Goal: Task Accomplishment & Management: Manage account settings

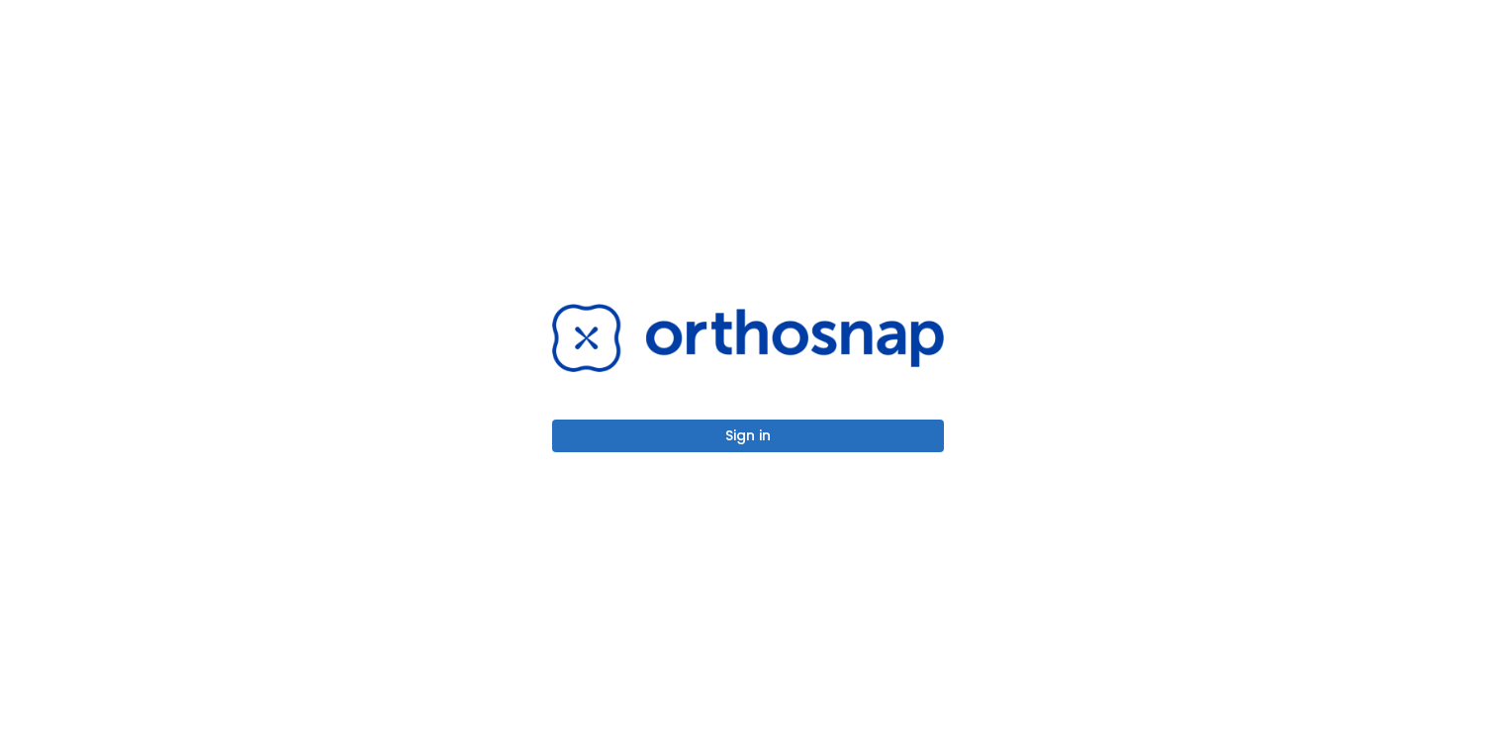
click at [733, 442] on button "Sign in" at bounding box center [748, 435] width 392 height 33
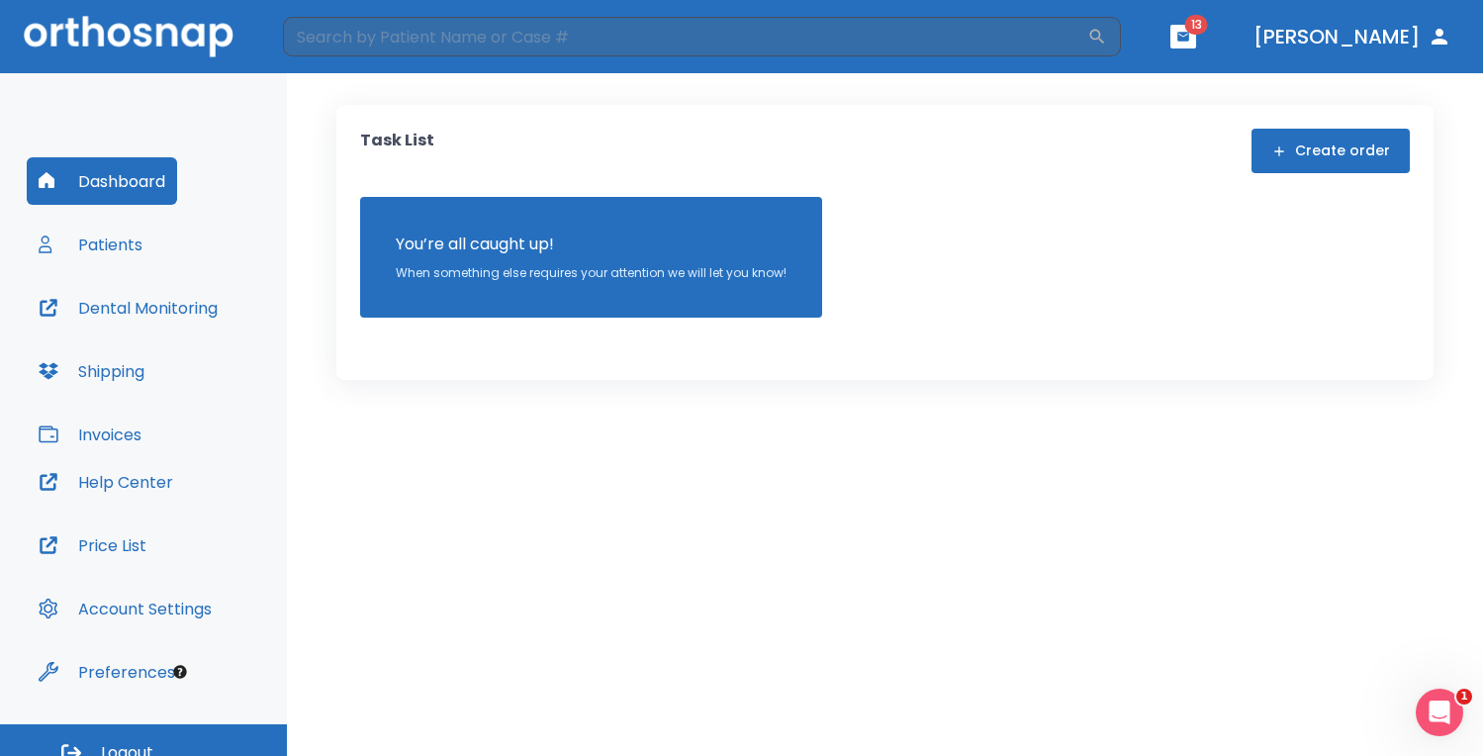
click at [112, 246] on button "Patients" at bounding box center [91, 244] width 128 height 47
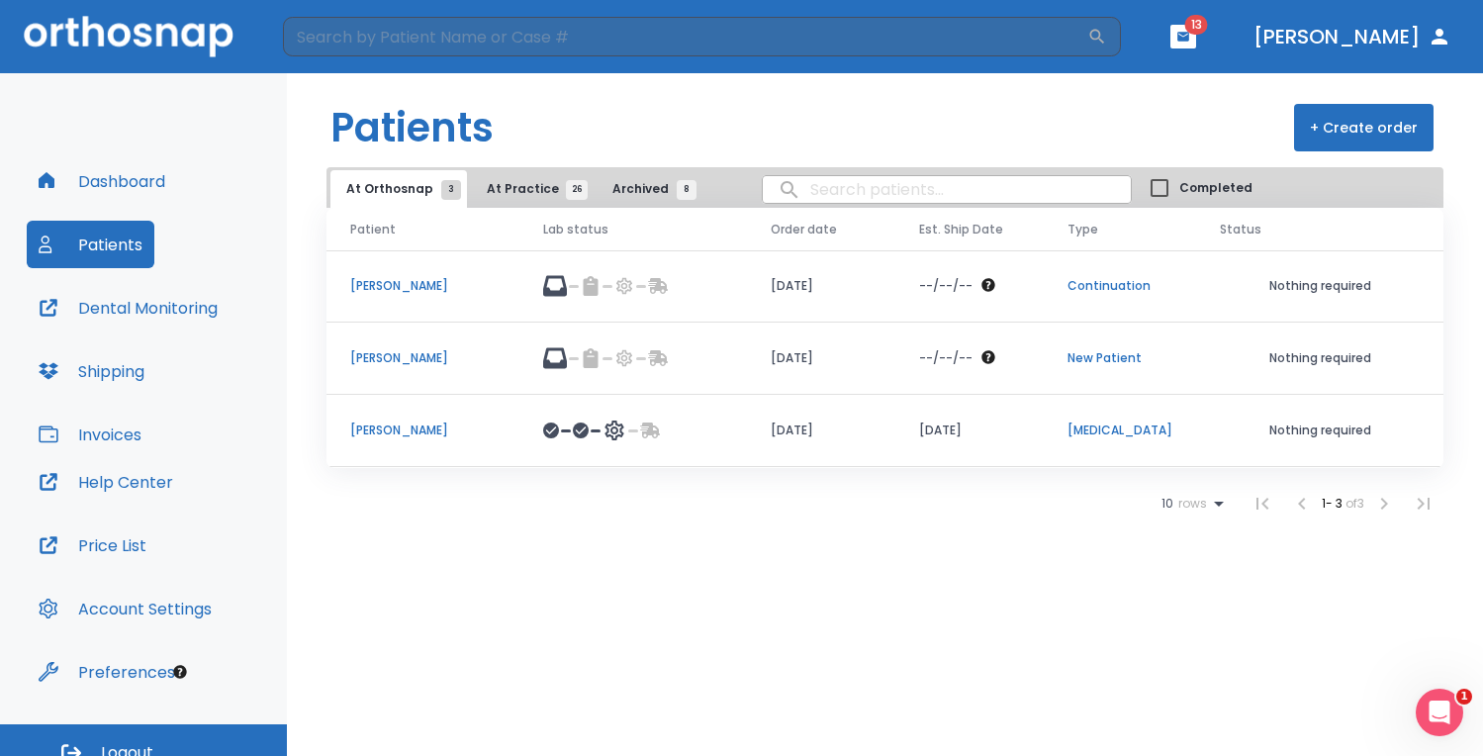
click at [416, 357] on p "[PERSON_NAME]" at bounding box center [422, 358] width 145 height 18
